Goal: Find specific page/section: Find specific page/section

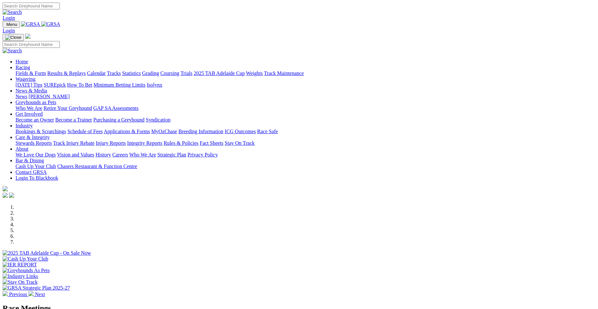
select select "QLD"
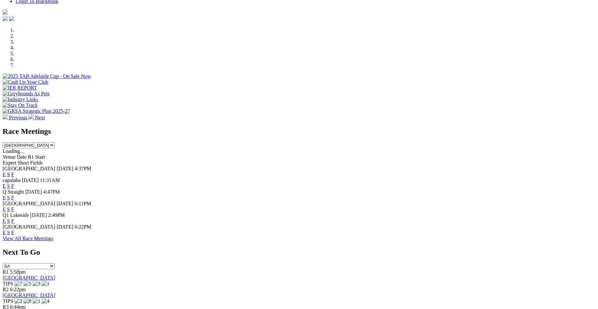
scroll to position [185, 0]
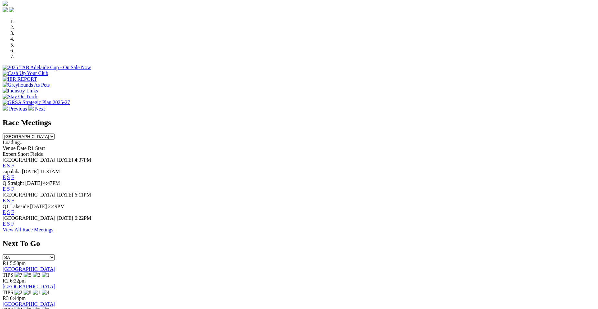
click at [14, 198] on link "F" at bounding box center [12, 200] width 3 height 5
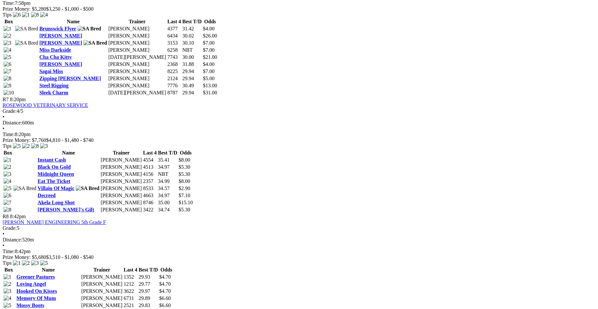
scroll to position [974, 0]
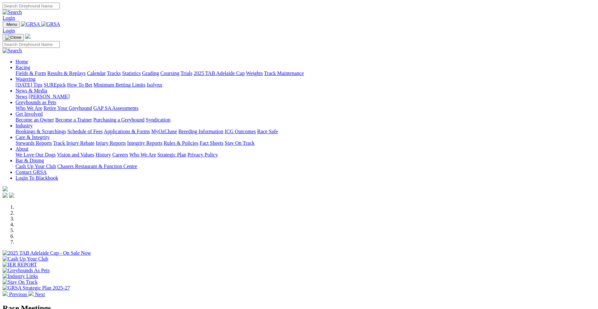
select select "QLD"
